Goal: Navigation & Orientation: Find specific page/section

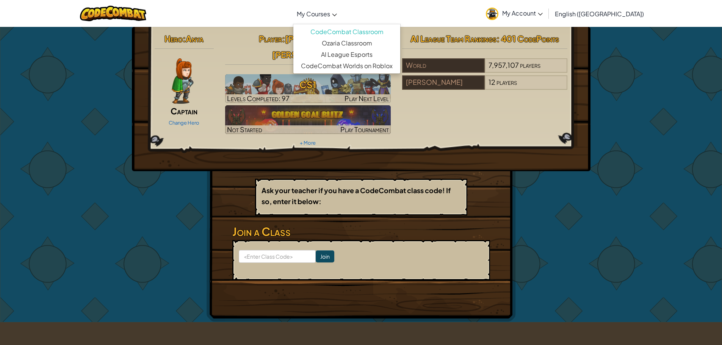
click at [341, 9] on link "My Courses" at bounding box center [317, 13] width 48 height 20
click at [392, 39] on link "Ozaria Classroom" at bounding box center [346, 43] width 107 height 11
